Goal: Information Seeking & Learning: Learn about a topic

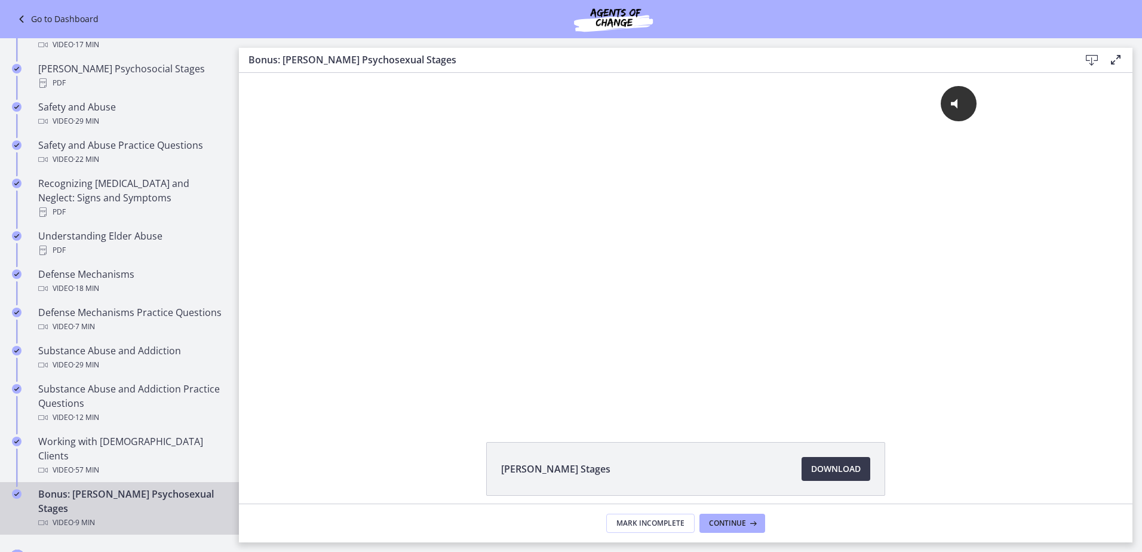
scroll to position [657, 0]
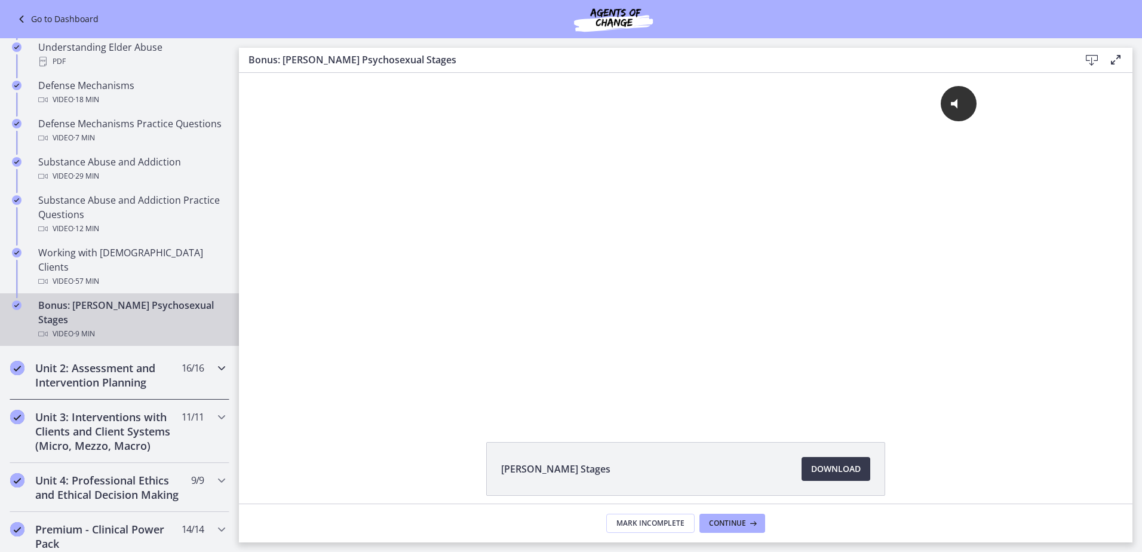
click at [106, 361] on h2 "Unit 2: Assessment and Intervention Planning" at bounding box center [108, 375] width 146 height 29
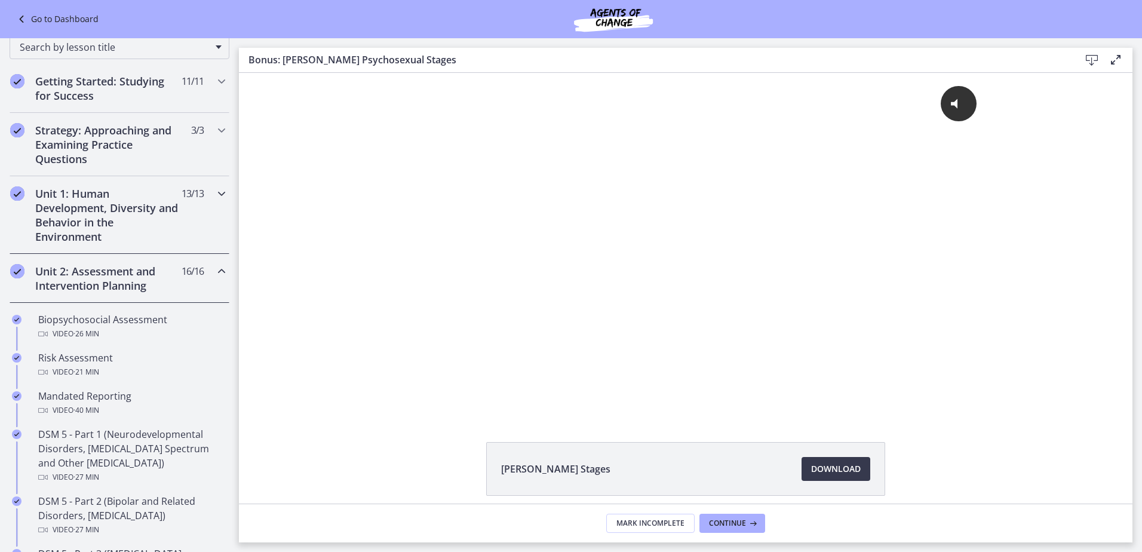
scroll to position [119, 0]
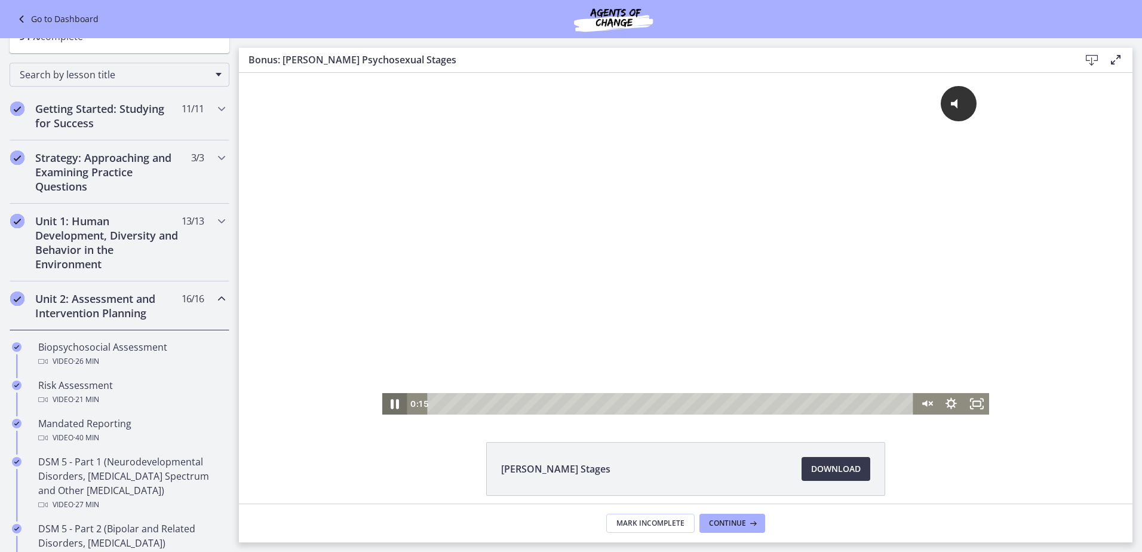
click at [393, 397] on icon "Pause" at bounding box center [394, 404] width 30 height 26
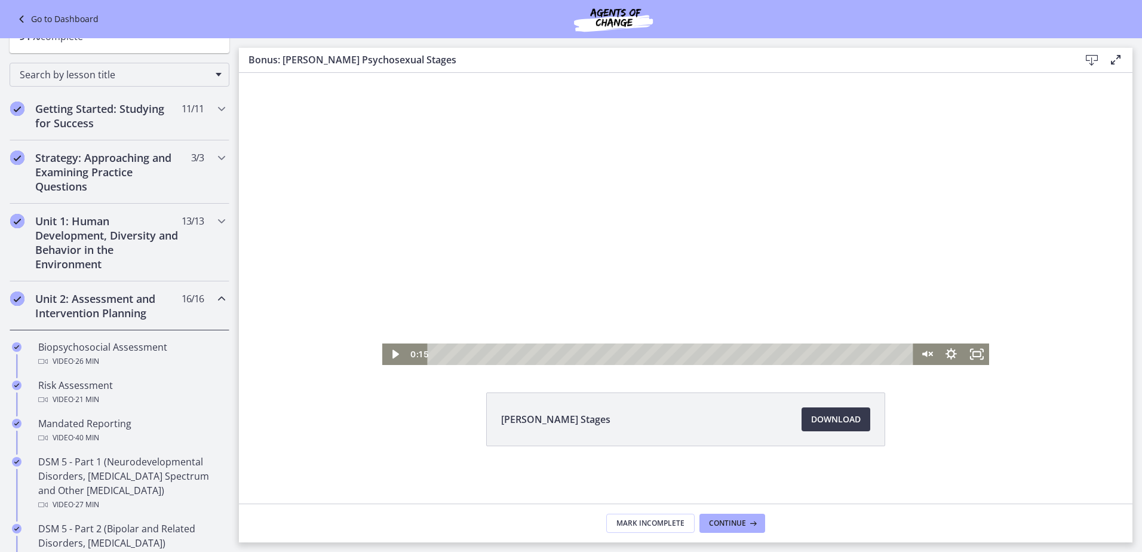
scroll to position [0, 0]
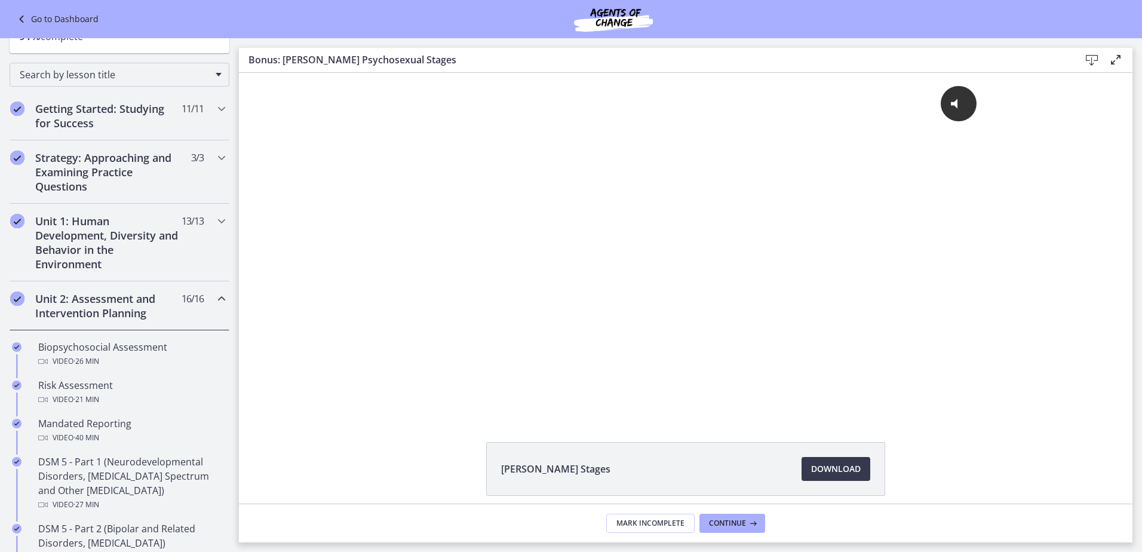
click at [117, 305] on h2 "Unit 2: Assessment and Intervention Planning" at bounding box center [108, 306] width 146 height 29
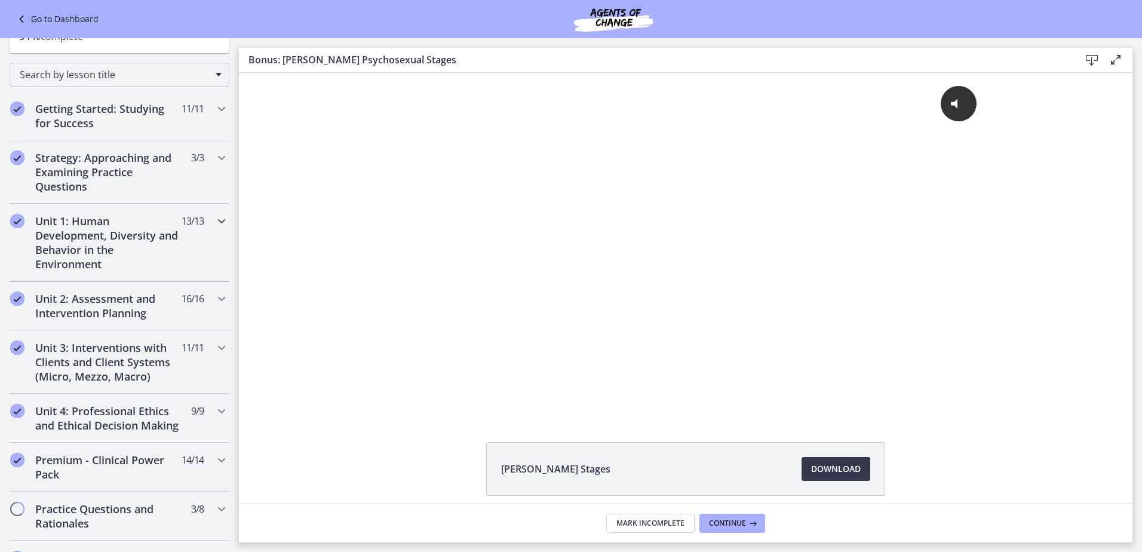
click at [106, 235] on h2 "Unit 1: Human Development, Diversity and Behavior in the Environment" at bounding box center [108, 242] width 146 height 57
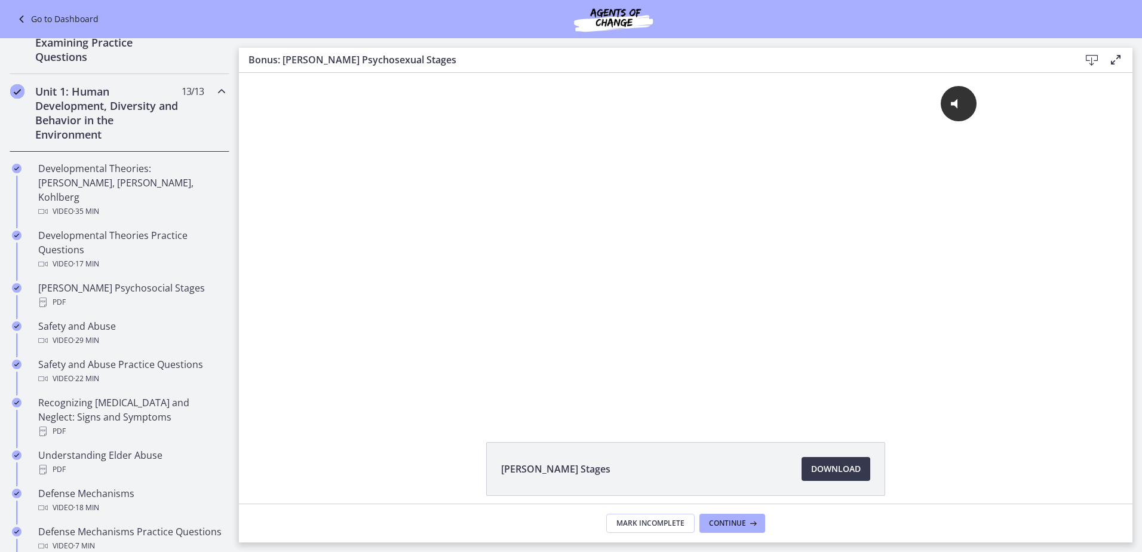
scroll to position [478, 0]
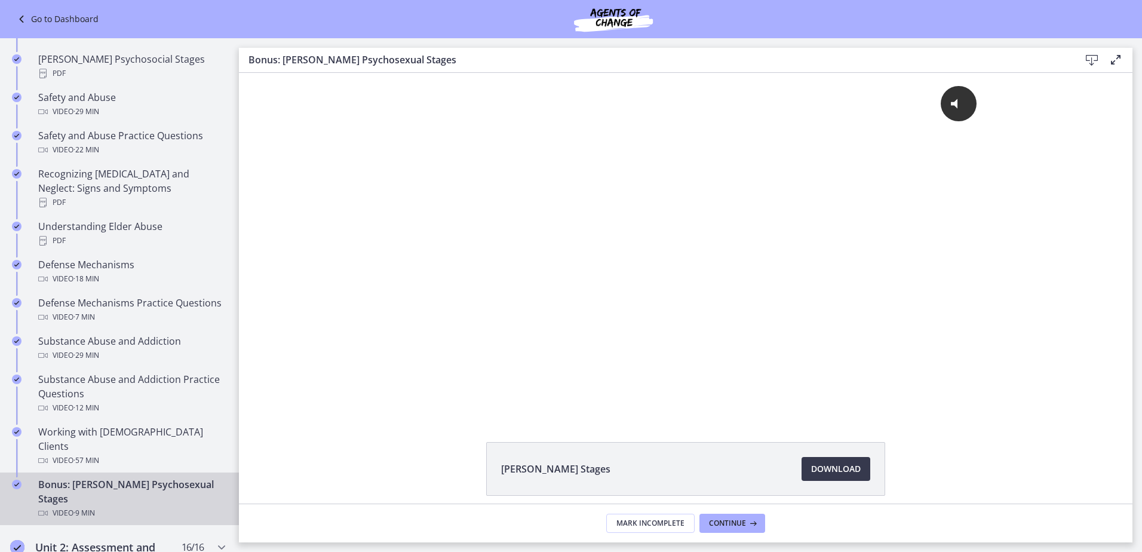
click at [117, 473] on link "Bonus: [PERSON_NAME] Psychosexual Stages Video · 9 min" at bounding box center [119, 499] width 239 height 53
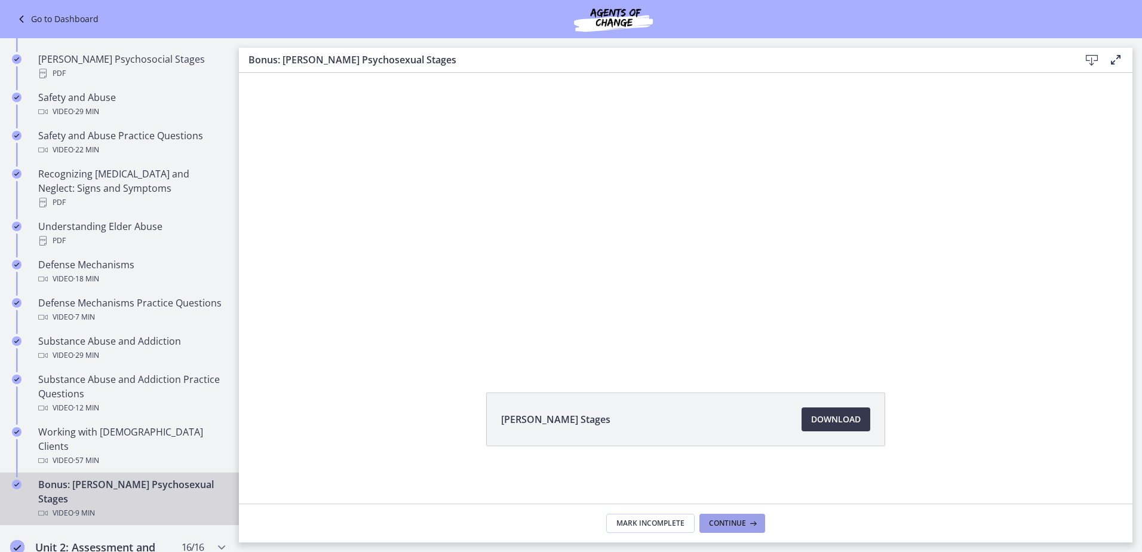
drag, startPoint x: 749, startPoint y: 514, endPoint x: 735, endPoint y: 520, distance: 15.3
click at [747, 514] on footer "Mark Incomplete Continue" at bounding box center [686, 523] width 894 height 39
click at [741, 514] on button "Continue" at bounding box center [733, 523] width 66 height 19
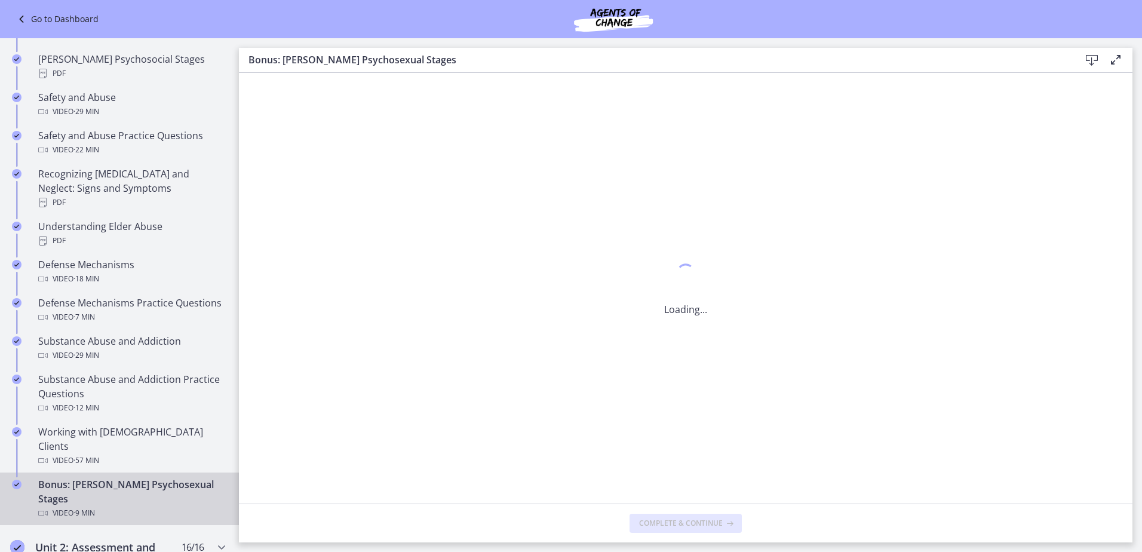
scroll to position [0, 0]
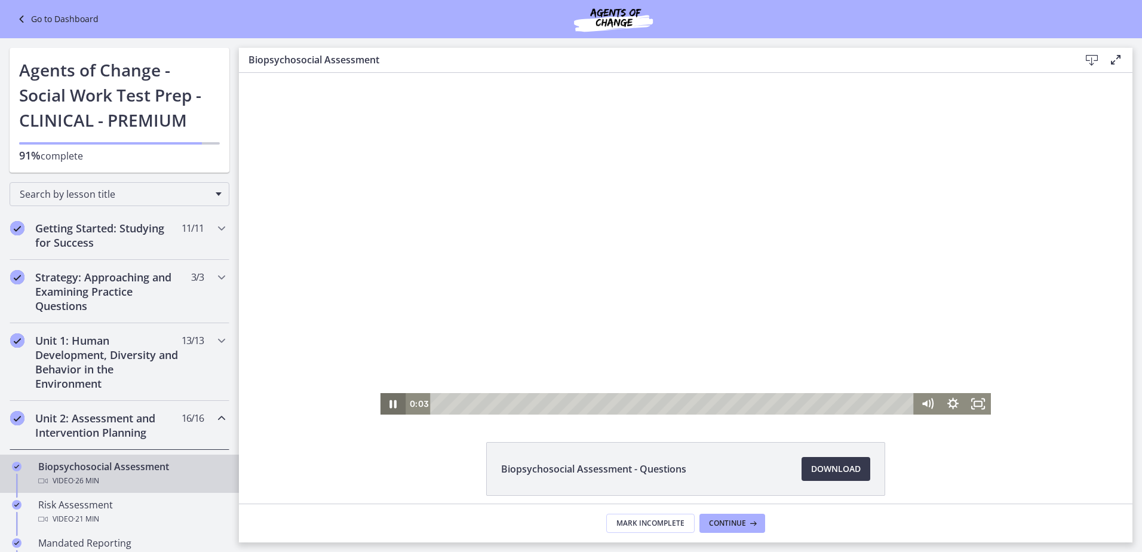
click at [390, 404] on icon "Pause" at bounding box center [394, 404] width 26 height 22
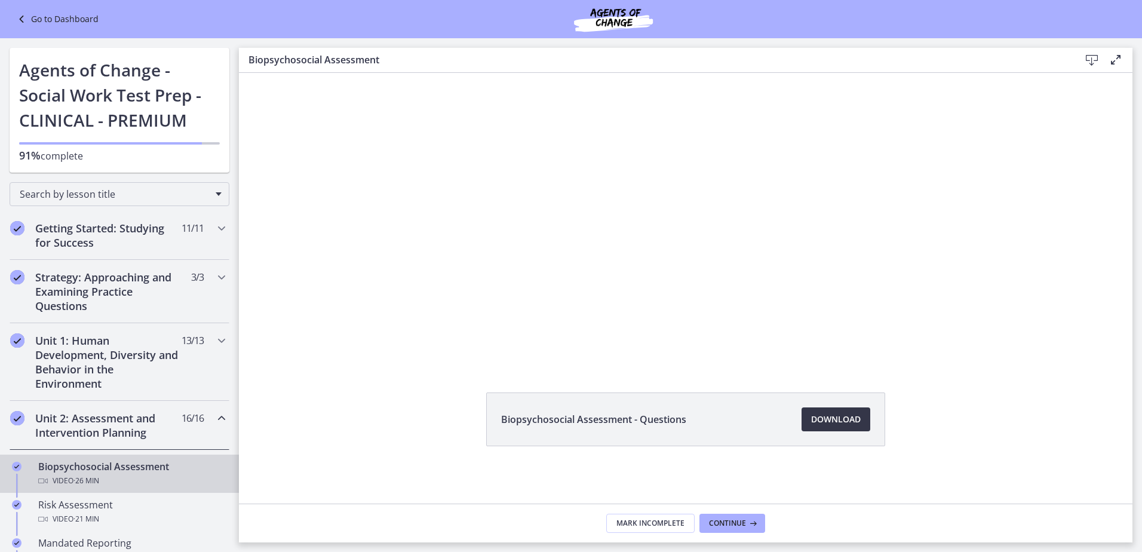
click at [821, 422] on span "Download Opens in a new window" at bounding box center [836, 419] width 50 height 14
